Goal: Task Accomplishment & Management: Use online tool/utility

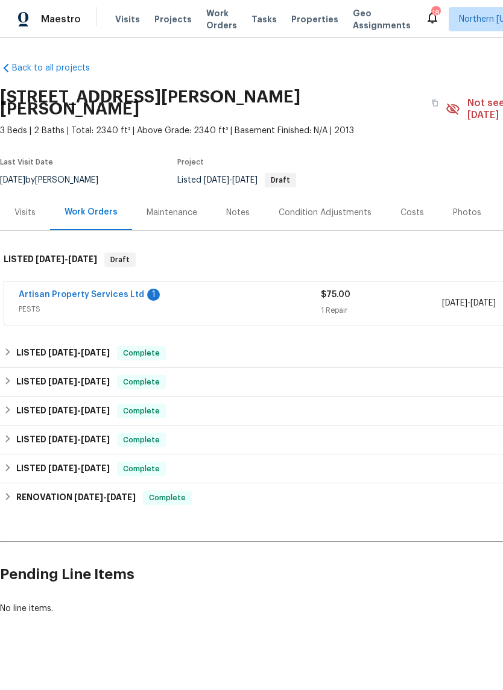
click at [280, 291] on div "Artisan Property Services Ltd 1" at bounding box center [170, 296] width 302 height 14
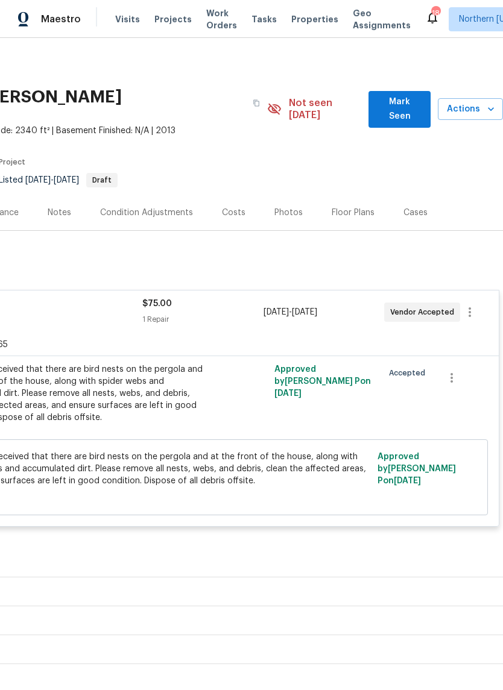
scroll to position [0, 178]
click at [476, 305] on icon "button" at bounding box center [469, 312] width 14 height 14
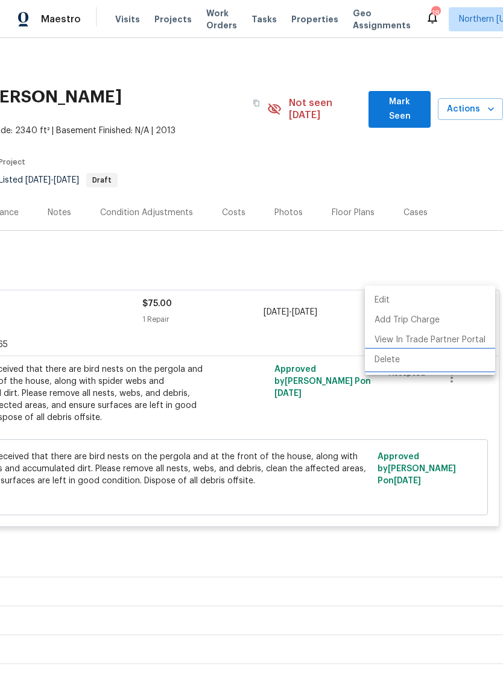
click at [432, 368] on li "Delete" at bounding box center [430, 360] width 130 height 20
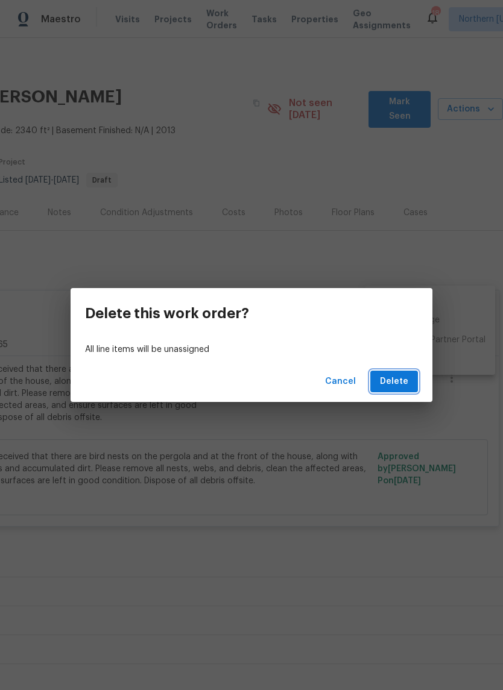
click at [408, 382] on span "Delete" at bounding box center [394, 381] width 28 height 15
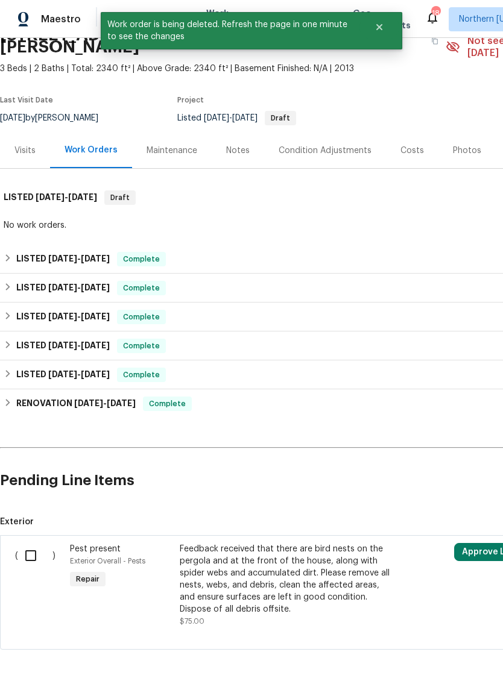
scroll to position [62, 0]
click at [40, 543] on input "checkbox" at bounding box center [35, 555] width 34 height 25
checkbox input "true"
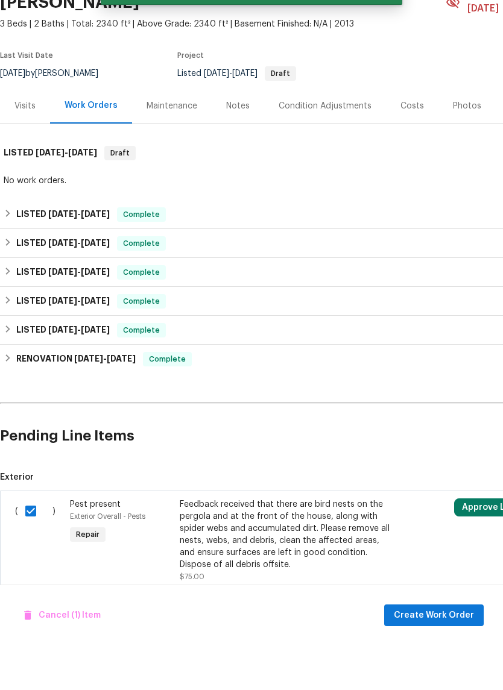
scroll to position [30, 0]
click at [444, 653] on span "Create Work Order" at bounding box center [434, 660] width 80 height 15
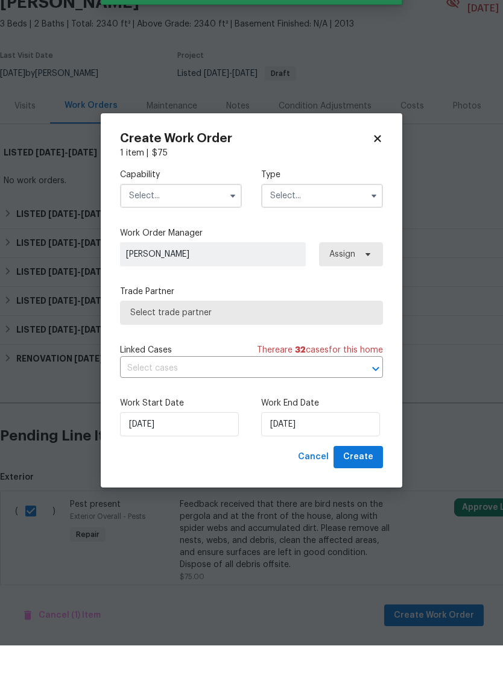
click at [132, 228] on input "text" at bounding box center [181, 240] width 122 height 24
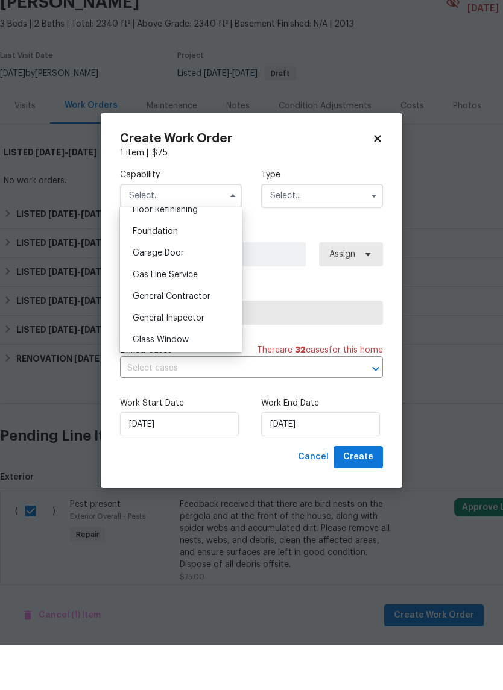
scroll to position [582, 0]
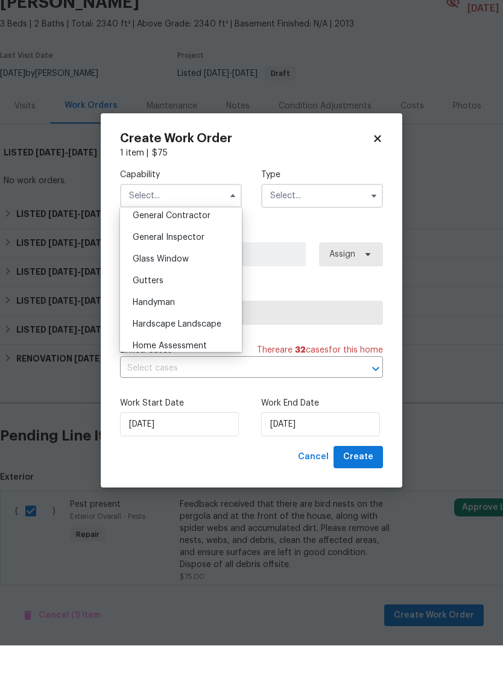
click at [139, 256] on span "General Contractor" at bounding box center [172, 260] width 78 height 8
type input "General Contractor"
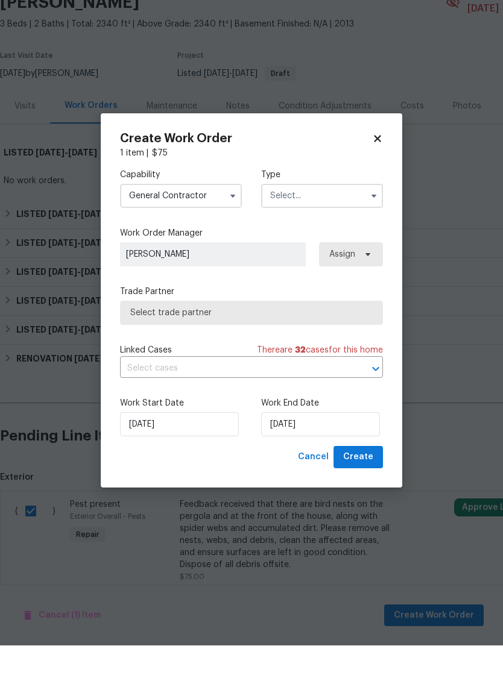
scroll to position [555, 0]
click at [345, 228] on input "text" at bounding box center [322, 240] width 122 height 24
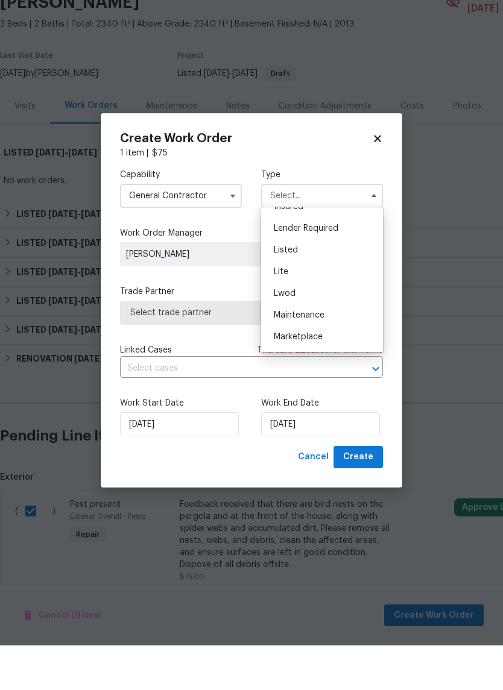
scroll to position [69, 0]
click at [344, 316] on div "Listed" at bounding box center [322, 327] width 116 height 22
type input "Listed"
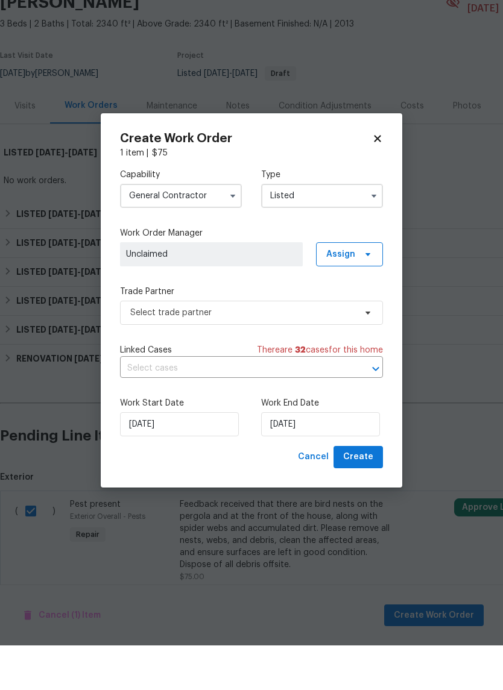
scroll to position [0, 0]
click at [155, 351] on span "Select trade partner" at bounding box center [242, 357] width 225 height 12
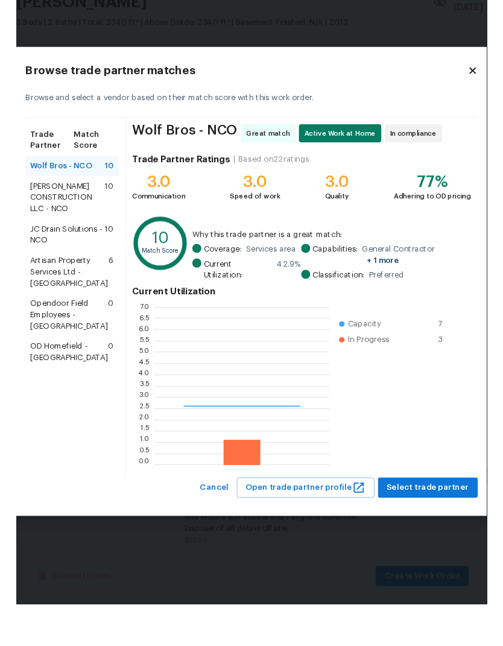
scroll to position [169, 187]
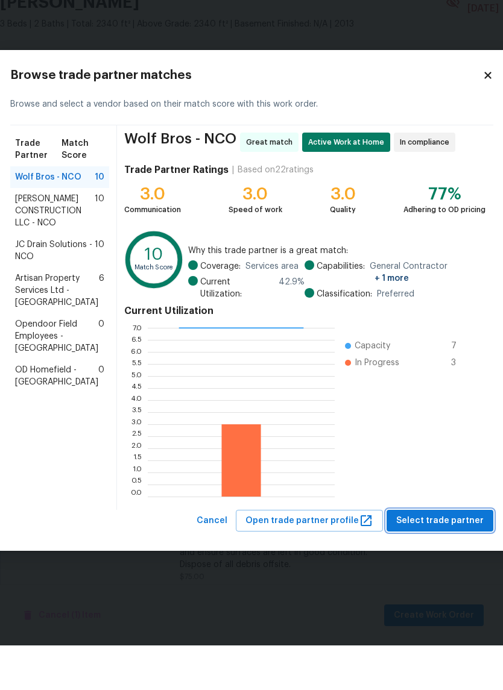
click at [430, 558] on span "Select trade partner" at bounding box center [439, 565] width 87 height 15
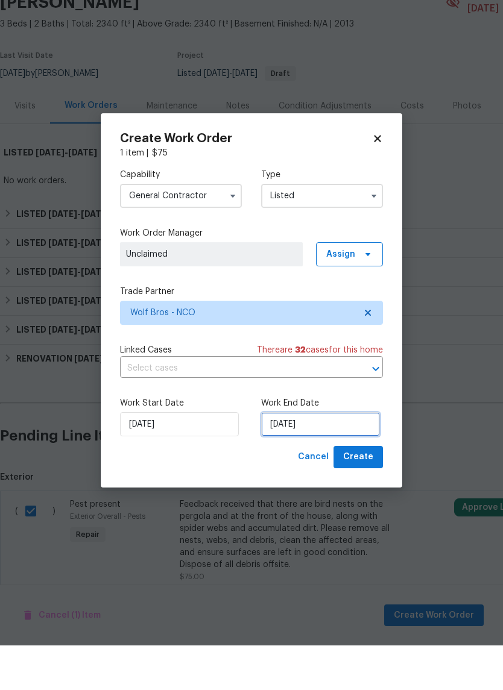
click at [365, 457] on input "[DATE]" at bounding box center [320, 469] width 119 height 24
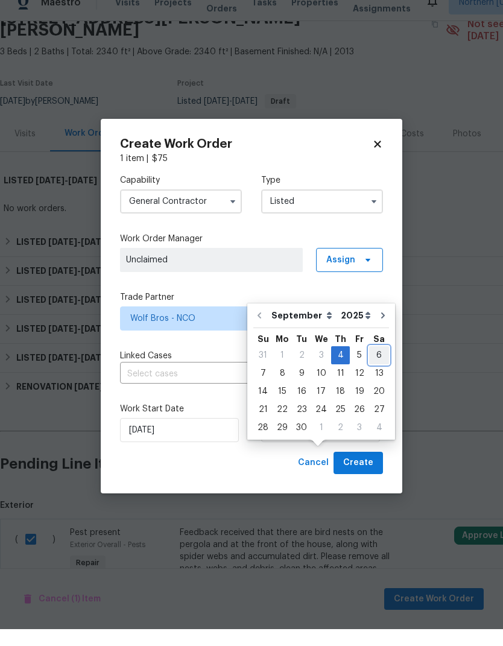
click at [376, 364] on div "6" at bounding box center [379, 372] width 20 height 17
type input "[DATE]"
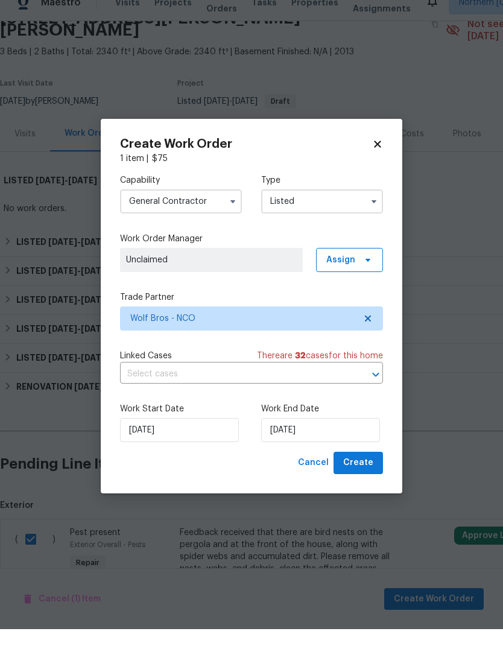
scroll to position [46, 0]
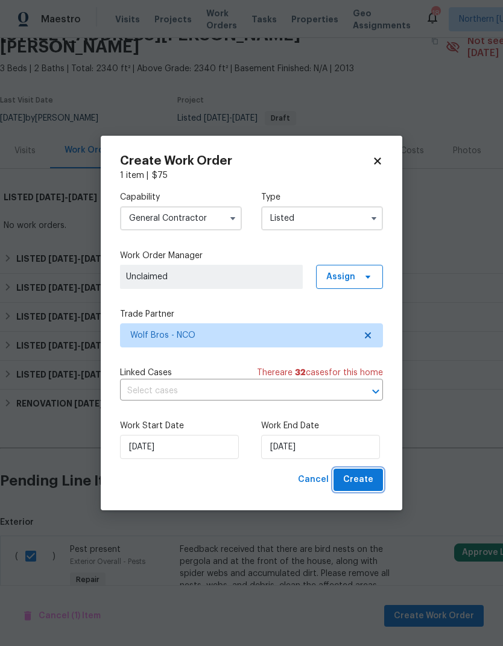
click at [369, 477] on span "Create" at bounding box center [358, 479] width 30 height 15
checkbox input "false"
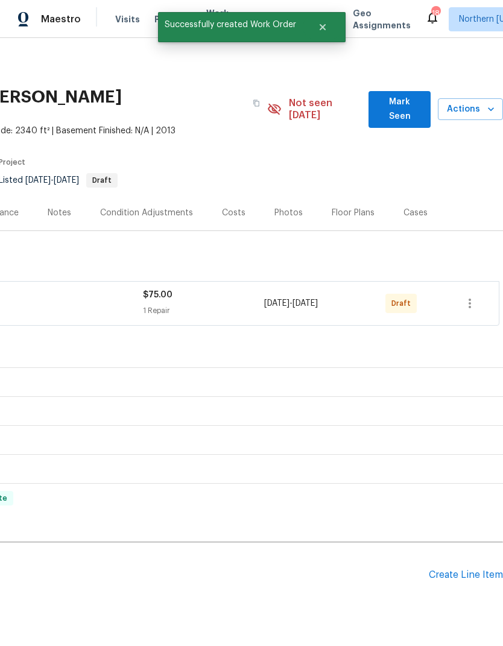
scroll to position [0, 178]
click at [474, 296] on icon "button" at bounding box center [469, 303] width 14 height 14
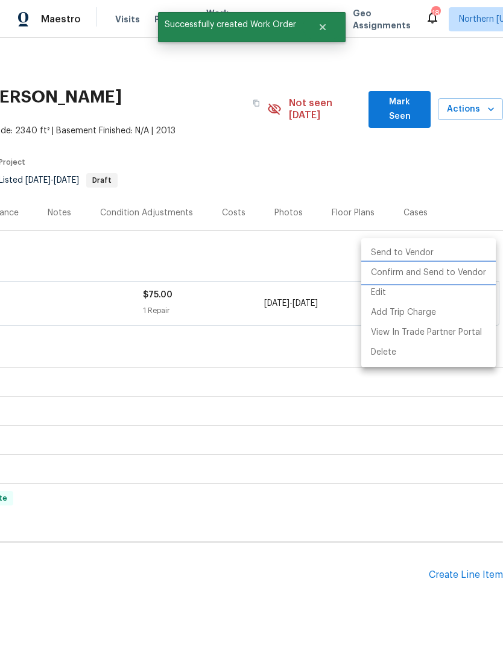
click at [467, 271] on li "Confirm and Send to Vendor" at bounding box center [428, 273] width 134 height 20
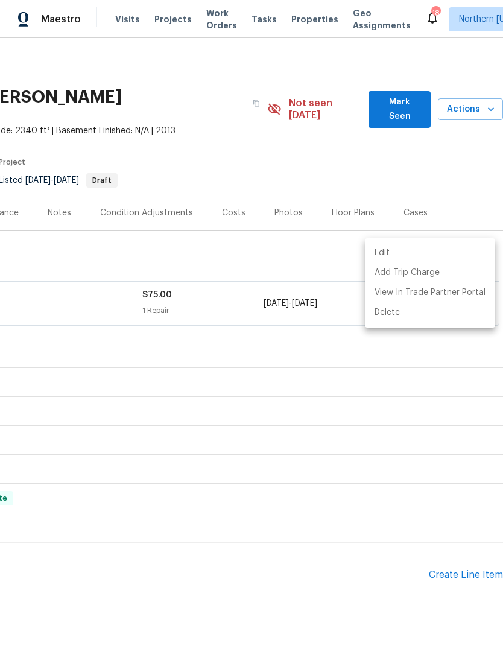
click at [439, 204] on div at bounding box center [251, 323] width 503 height 646
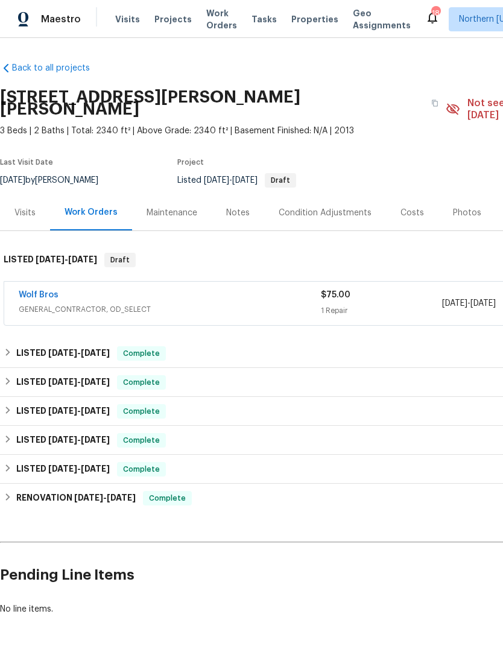
scroll to position [0, 0]
click at [104, 289] on div "Wolf Bros" at bounding box center [170, 296] width 302 height 14
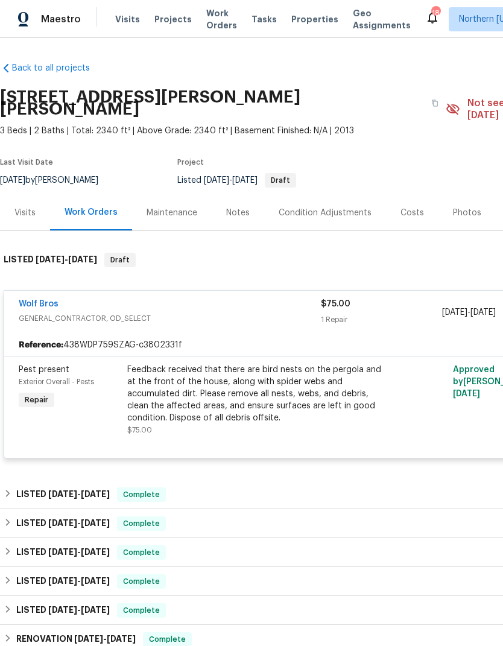
click at [126, 298] on div "Wolf Bros" at bounding box center [170, 305] width 302 height 14
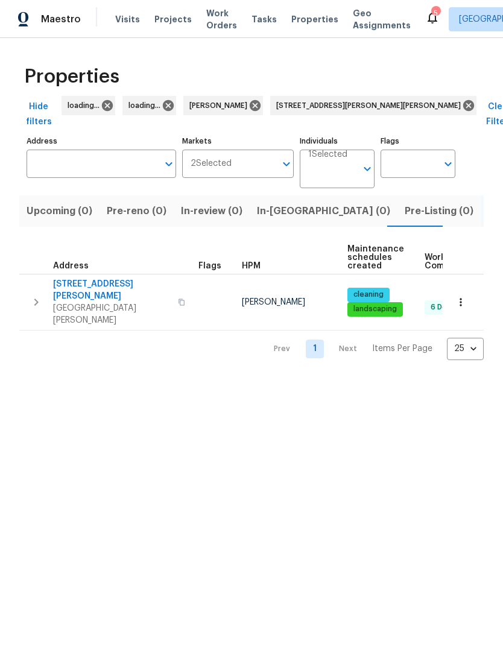
type input "4753 Brenton Dr Fort Collins CO 80524"
